Goal: Check status: Check status

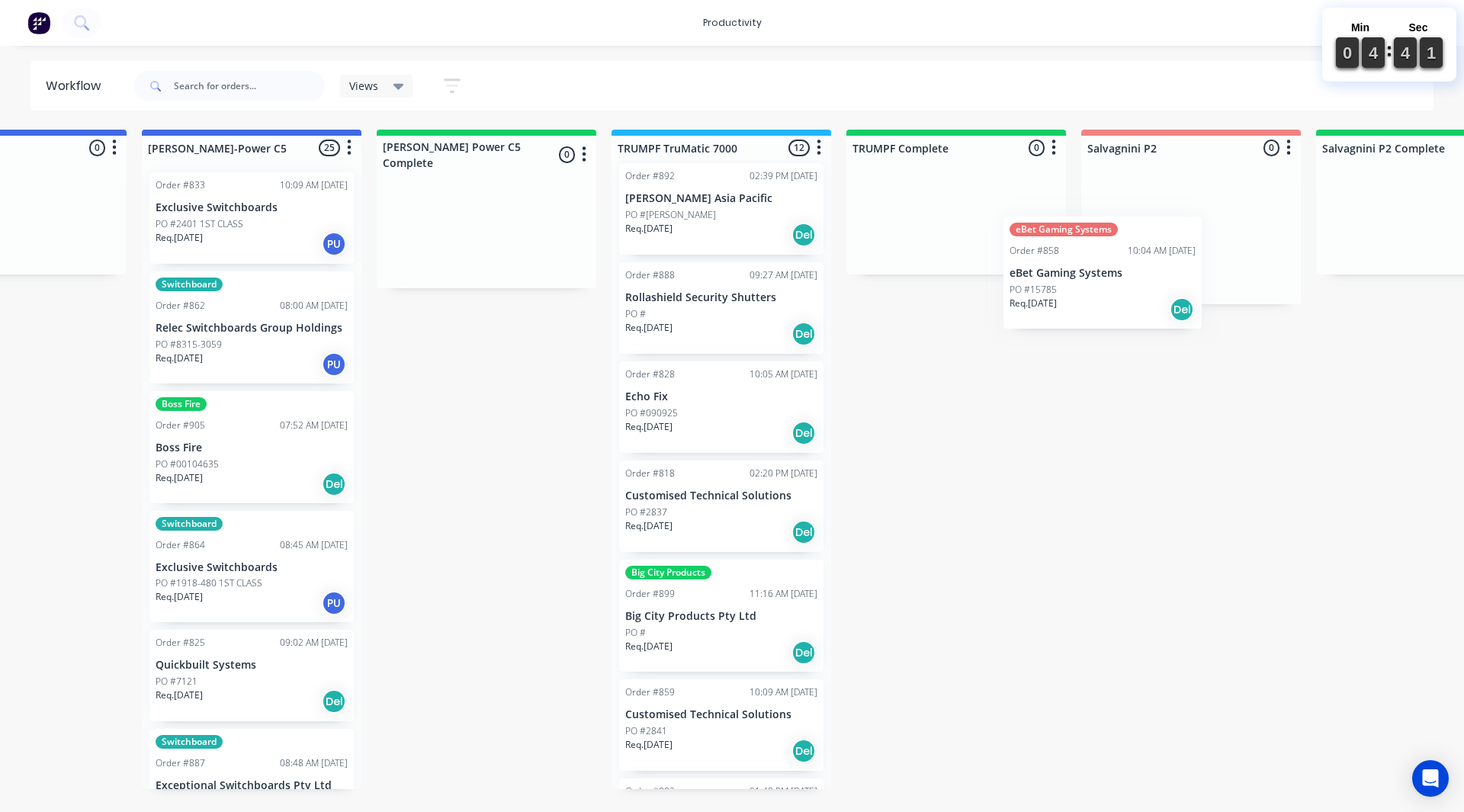
scroll to position [0, 1301]
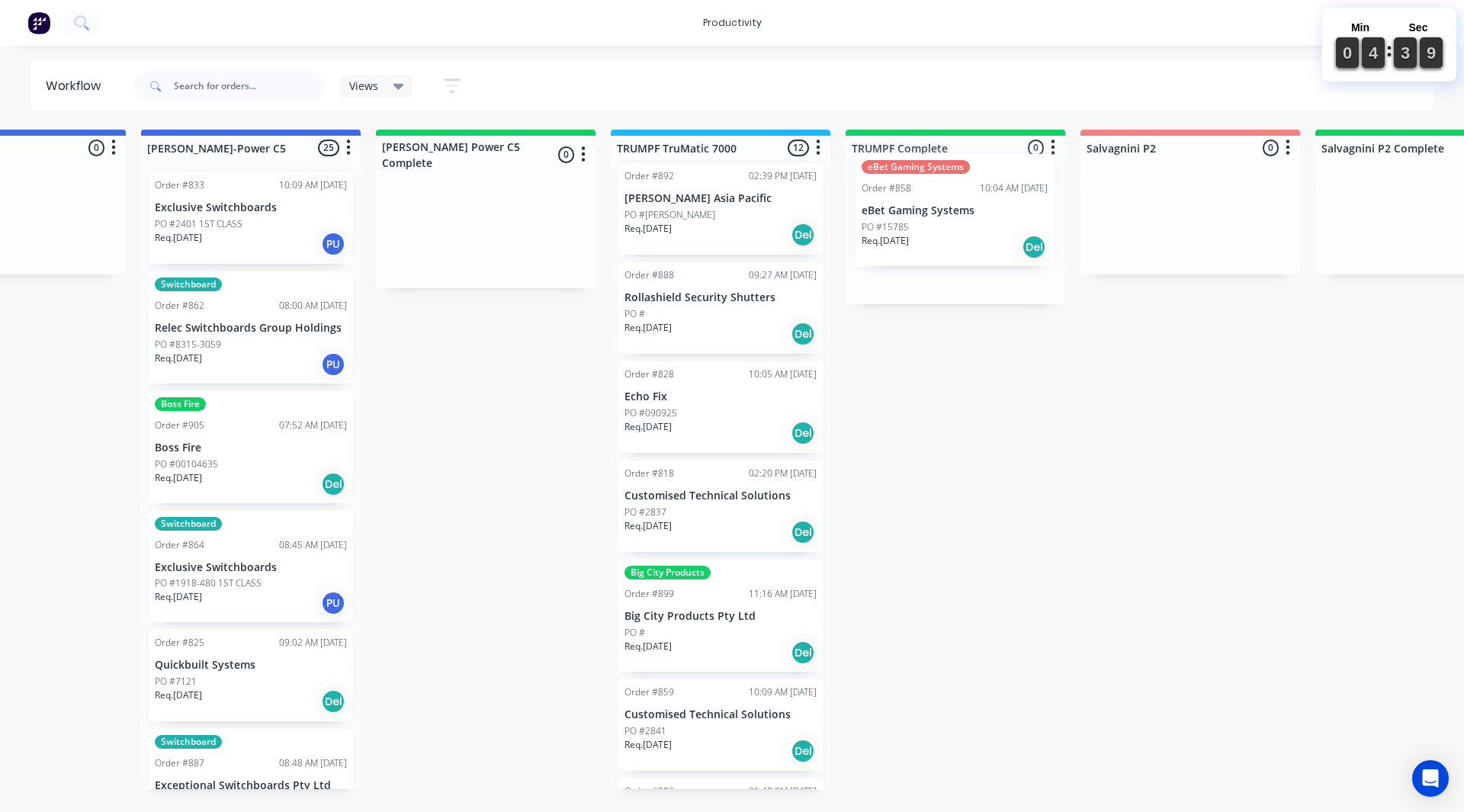
drag, startPoint x: 685, startPoint y: 732, endPoint x: 908, endPoint y: 201, distance: 575.9
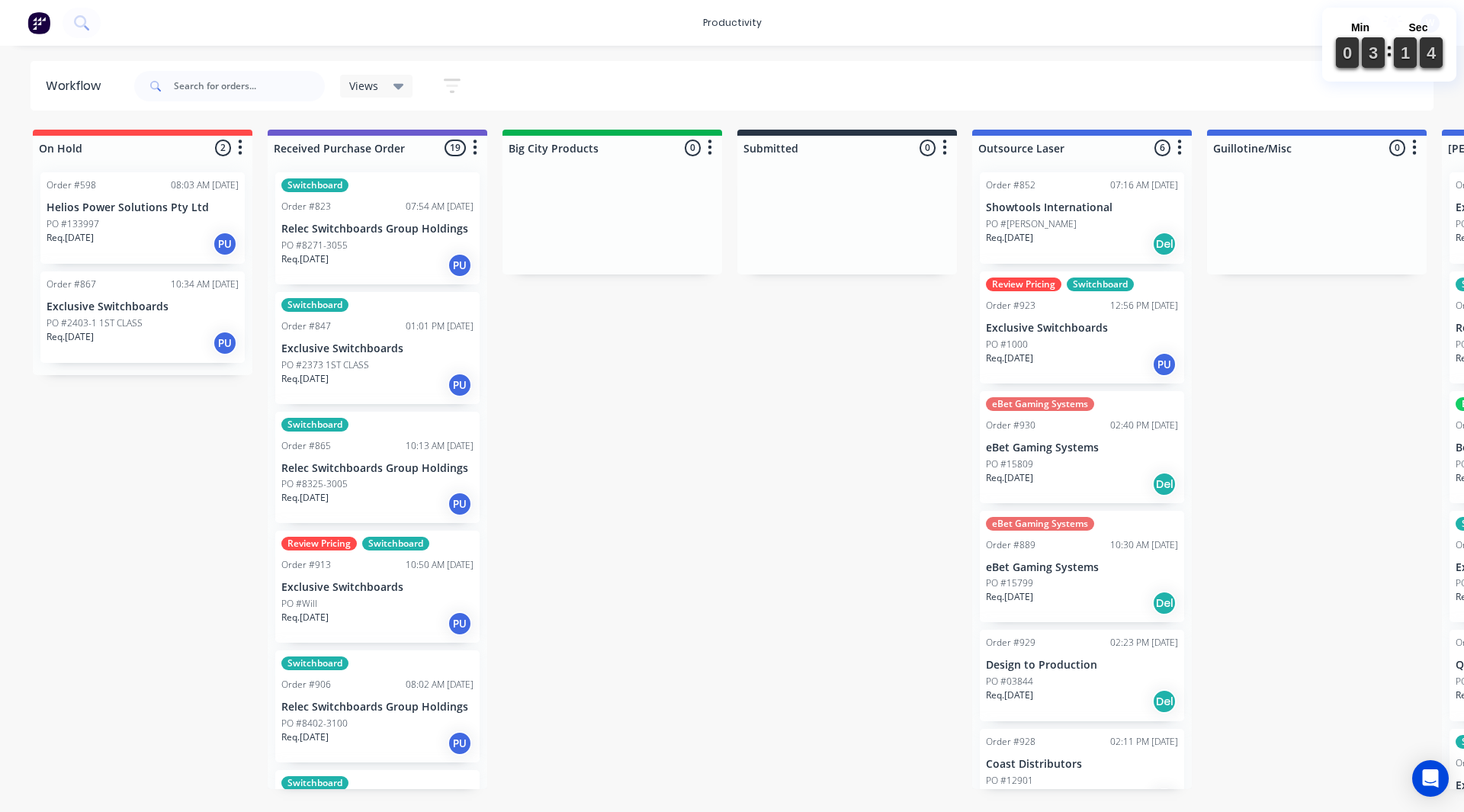
drag, startPoint x: 346, startPoint y: 551, endPoint x: 344, endPoint y: 628, distance: 77.0
click at [343, 585] on div "Switchboard Order #823 07:54 AM 16/09/25 Relec Switchboards Group Holdings PO #…" at bounding box center [377, 474] width 220 height 629
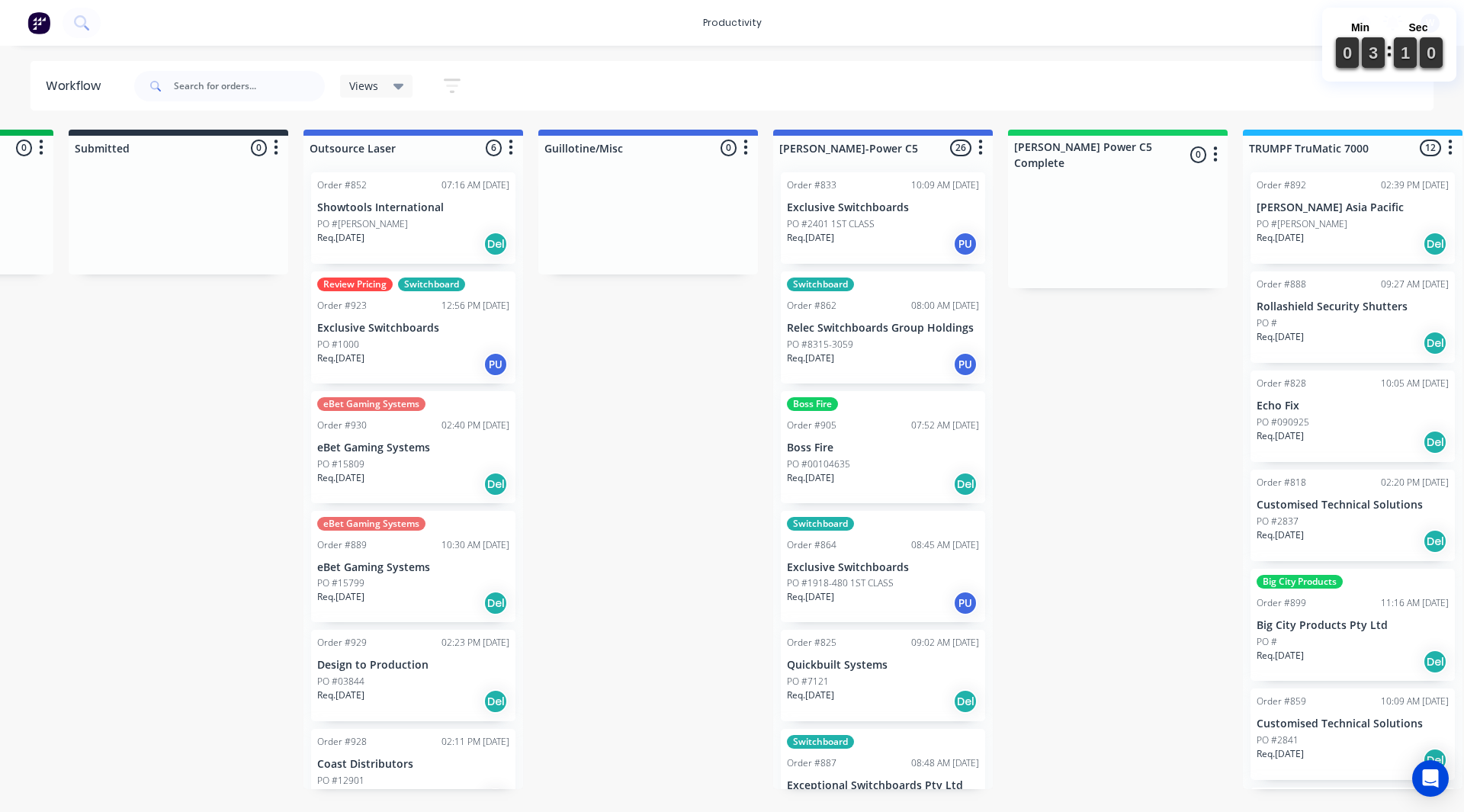
scroll to position [0, 702]
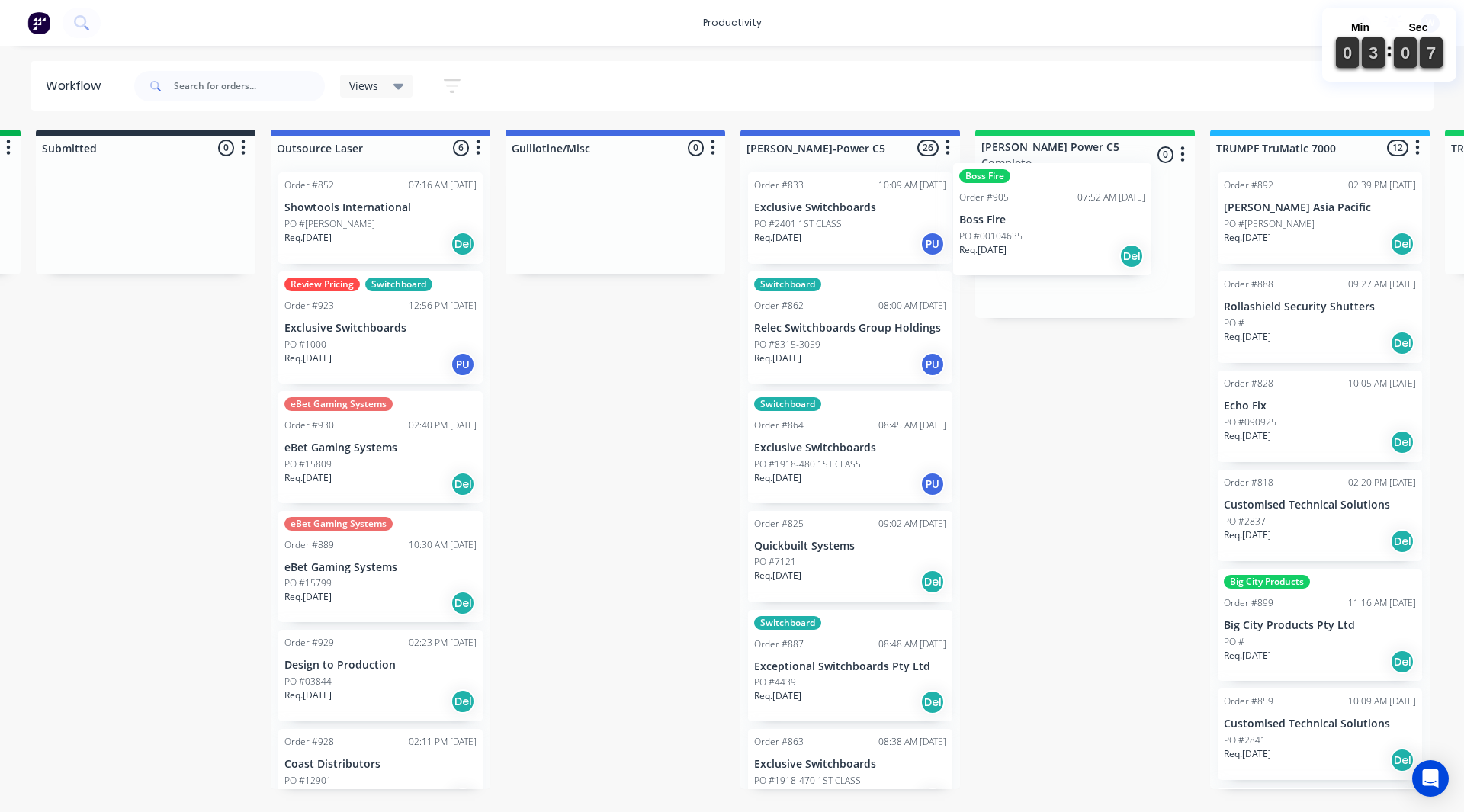
drag, startPoint x: 783, startPoint y: 461, endPoint x: 993, endPoint y: 230, distance: 312.2
